Goal: Obtain resource: Download file/media

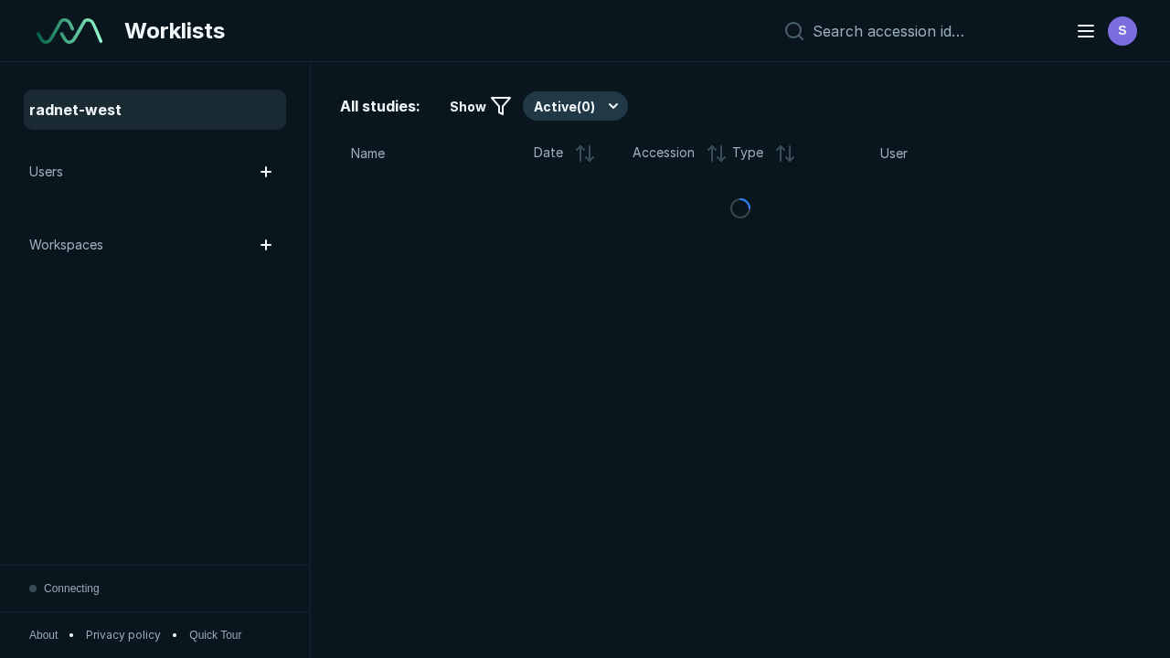
scroll to position [4992, 7614]
